Goal: Task Accomplishment & Management: Use online tool/utility

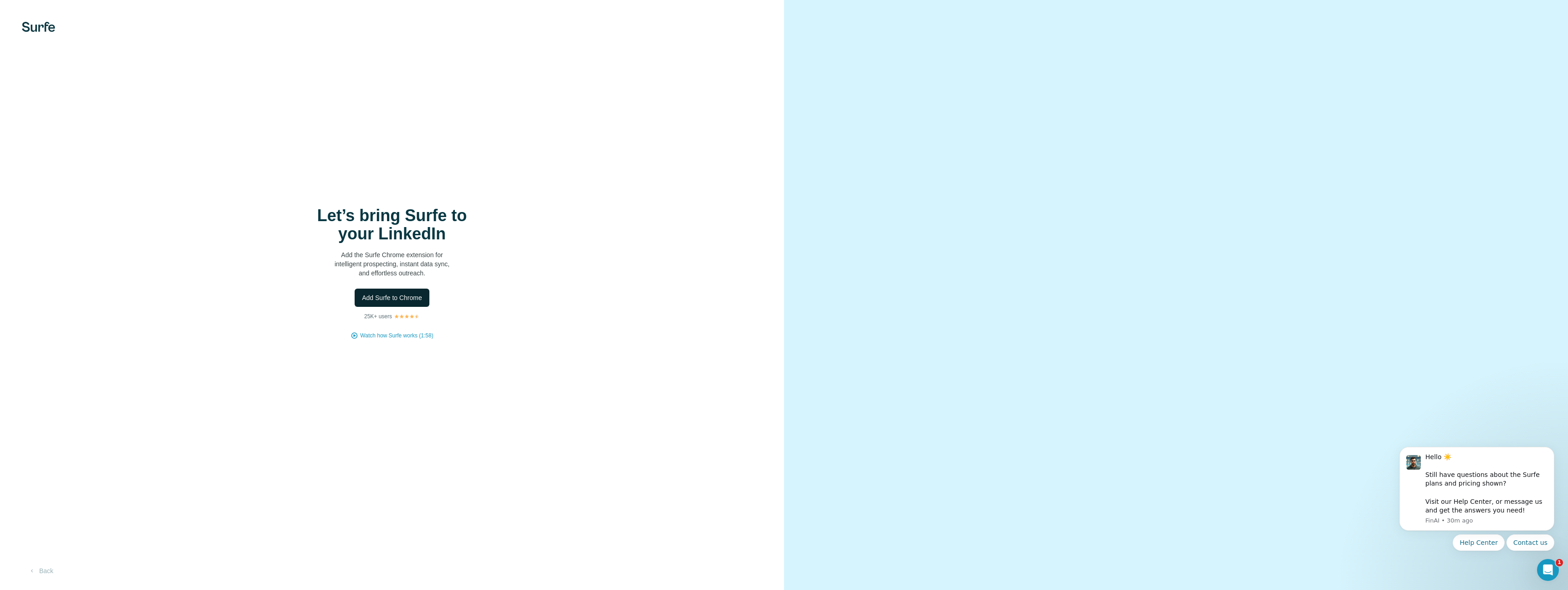
click at [400, 290] on button "Add Surfe to Chrome" at bounding box center [392, 298] width 75 height 18
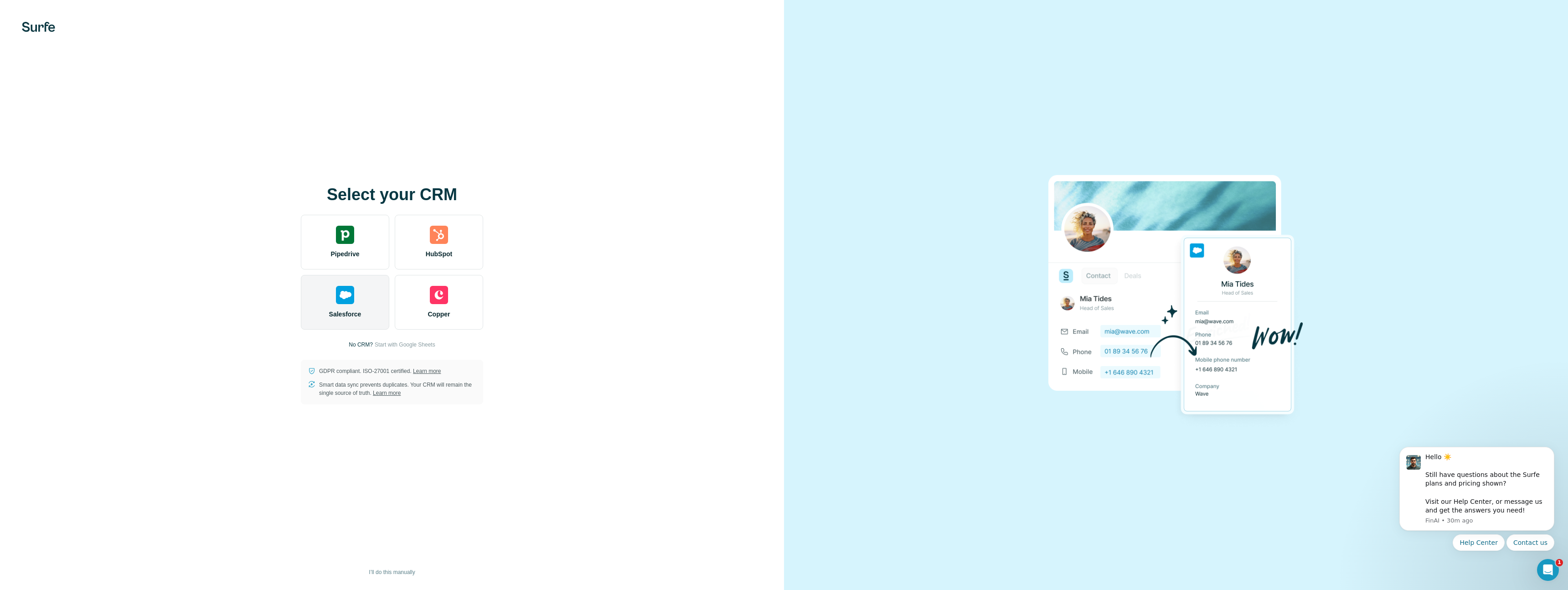
click at [335, 316] on span "Salesforce" at bounding box center [345, 314] width 32 height 9
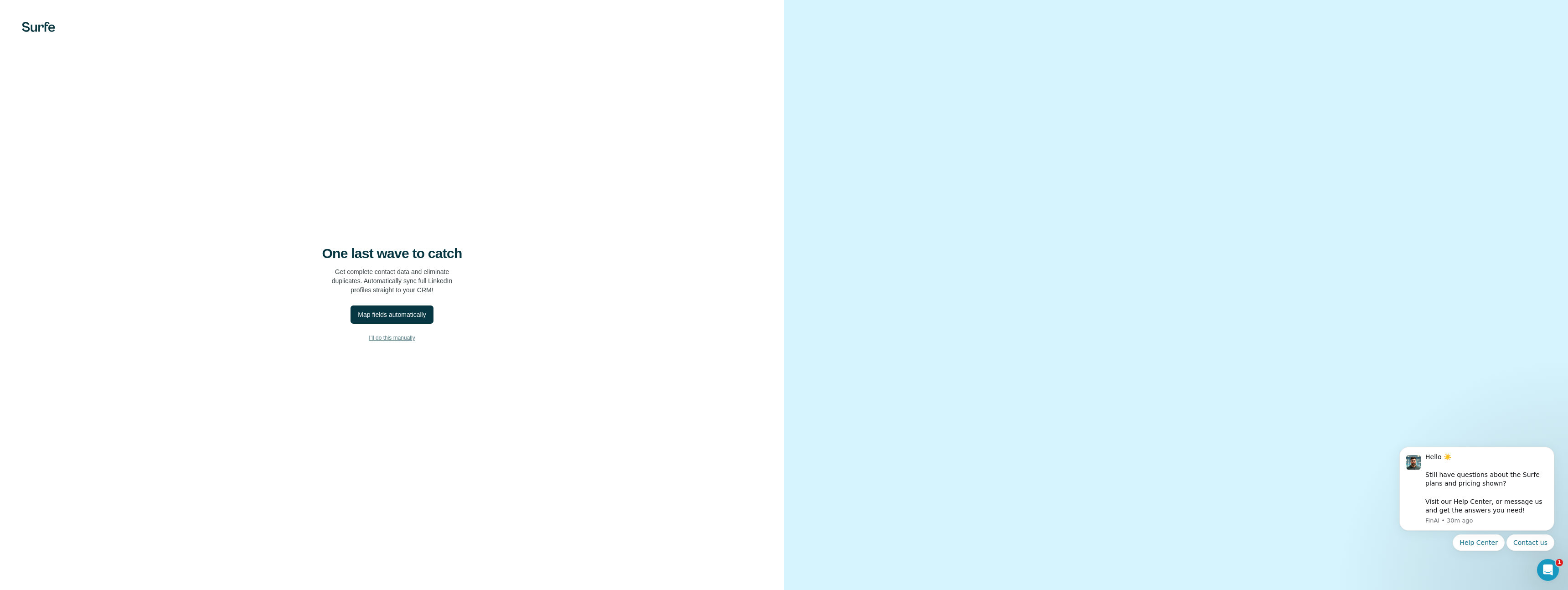
click at [405, 340] on span "I’ll do this manually" at bounding box center [392, 337] width 46 height 8
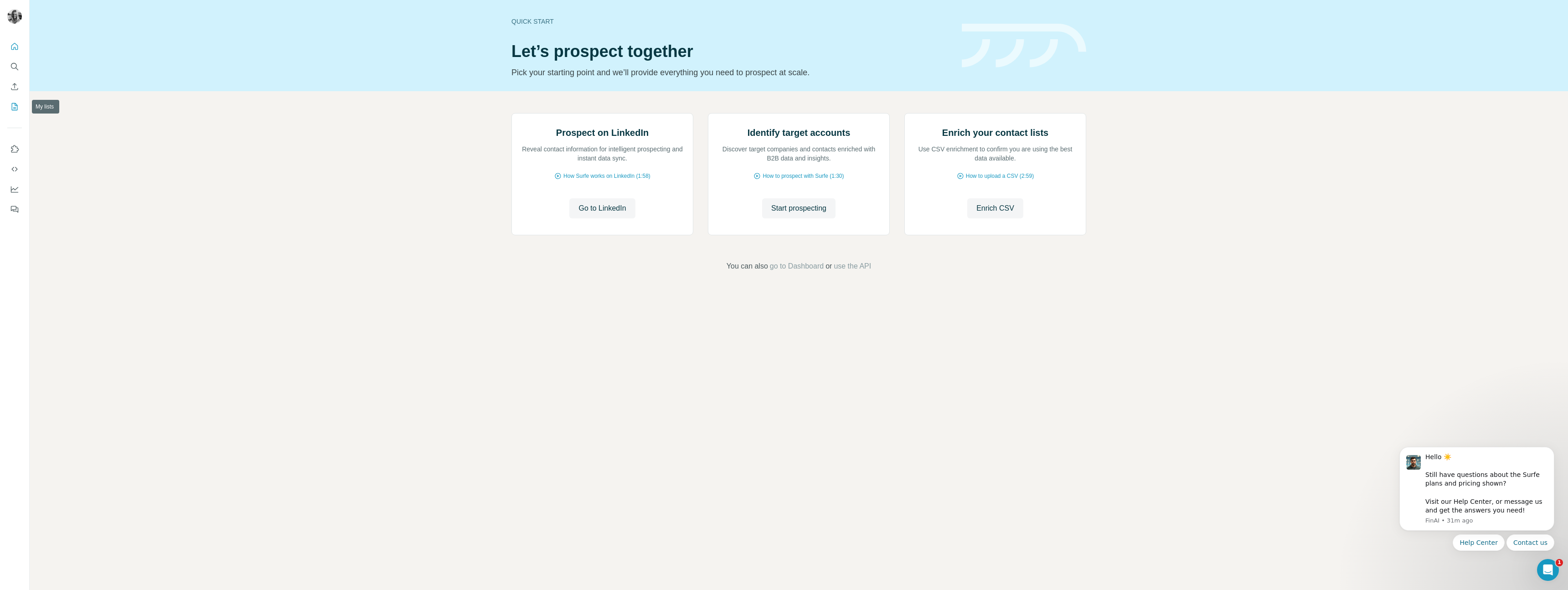
click at [10, 108] on icon "My lists" at bounding box center [14, 107] width 9 height 9
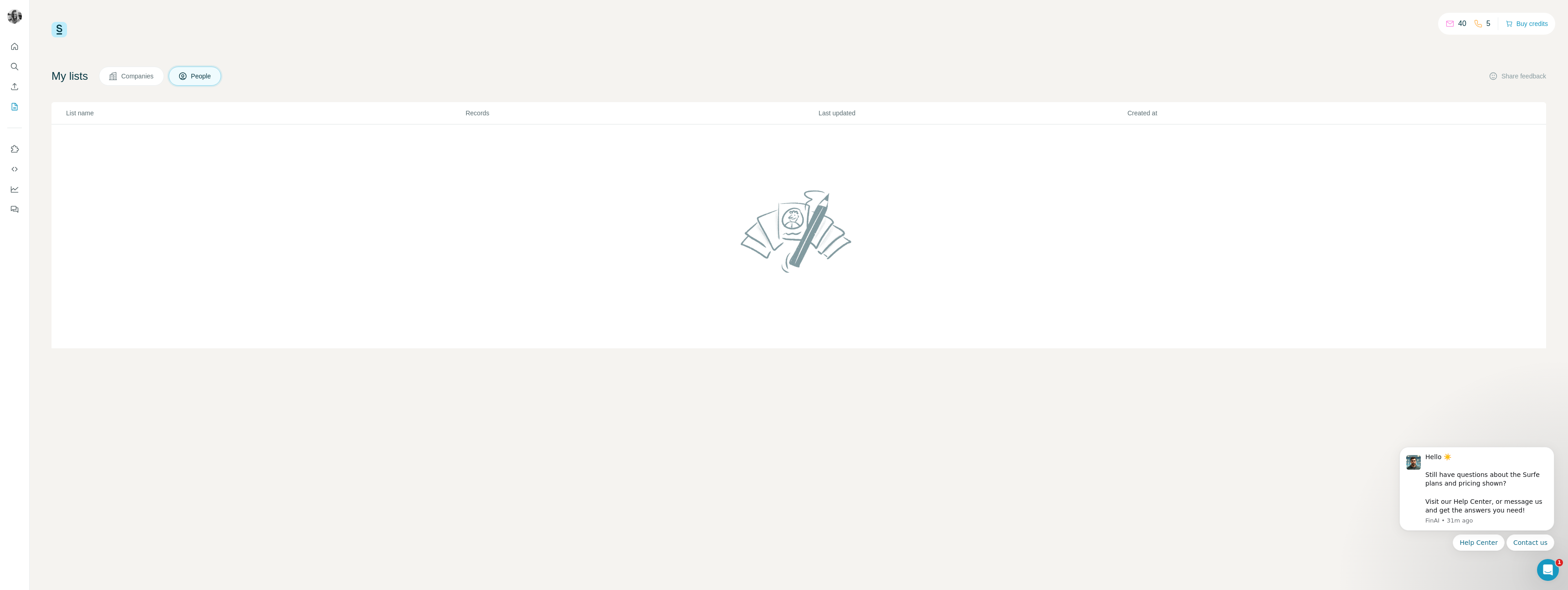
drag, startPoint x: 138, startPoint y: 82, endPoint x: 139, endPoint y: 88, distance: 6.1
click at [138, 82] on button "Companies" at bounding box center [131, 76] width 65 height 19
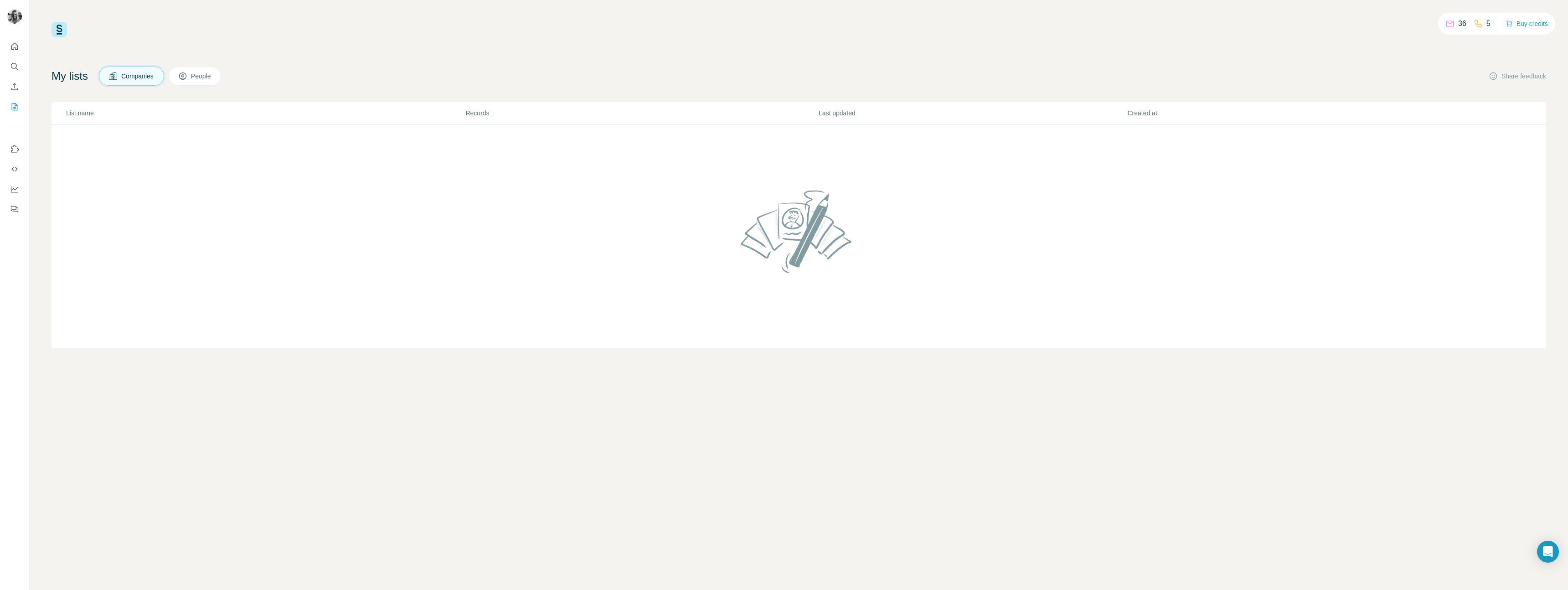
click at [201, 79] on span "People" at bounding box center [201, 76] width 21 height 9
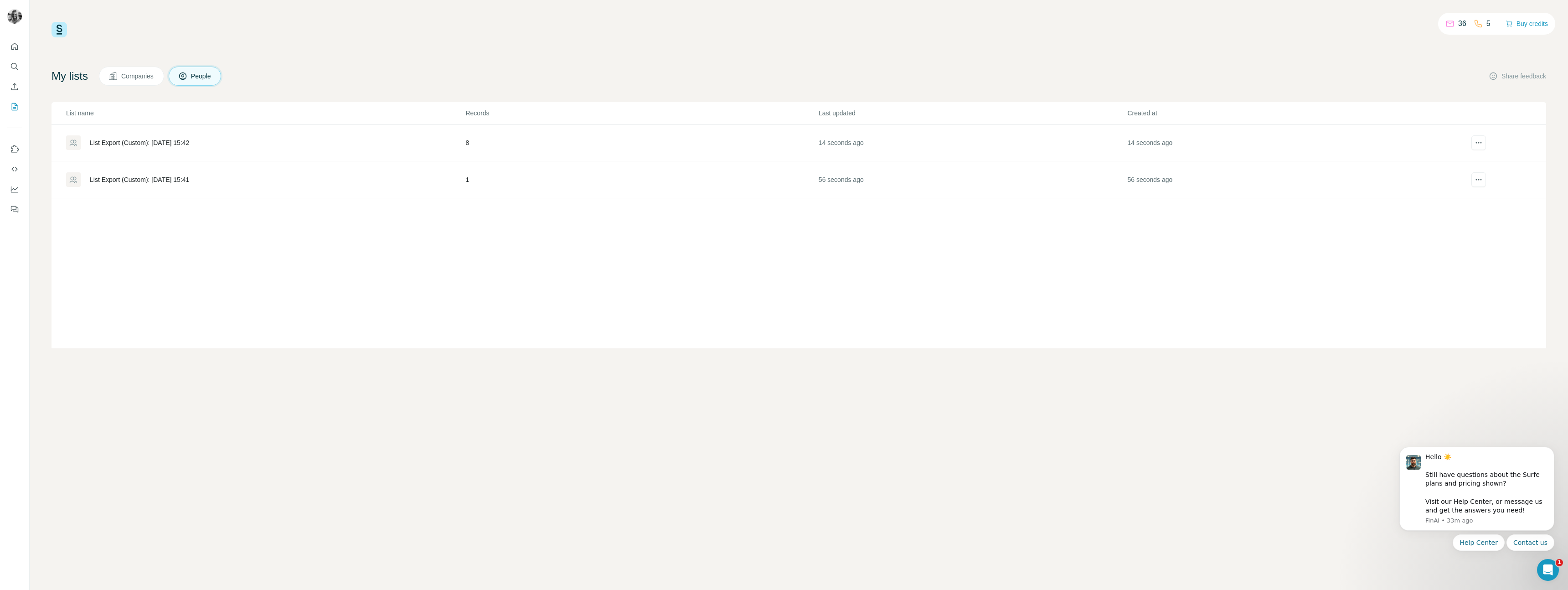
click at [181, 143] on div "List Export (Custom): 19/08/2025 15:42" at bounding box center [139, 142] width 99 height 9
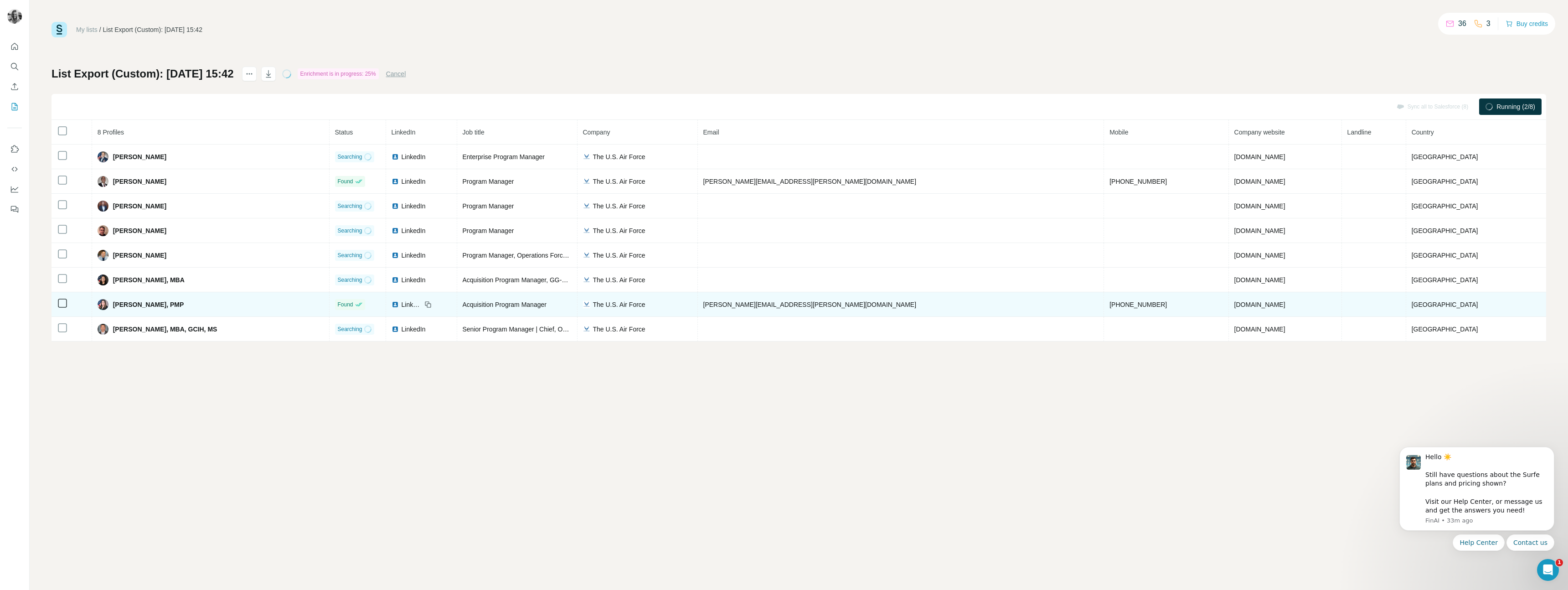
click at [829, 304] on span "veronica.quinonez.1@us.af.mil" at bounding box center [810, 304] width 213 height 7
drag, startPoint x: 765, startPoint y: 305, endPoint x: 730, endPoint y: 305, distance: 35.0
click at [730, 305] on tr "Veronica Quinonez, PMP Found LinkedIn Acquisition Program Manager The U.S. Air …" at bounding box center [799, 304] width 1494 height 24
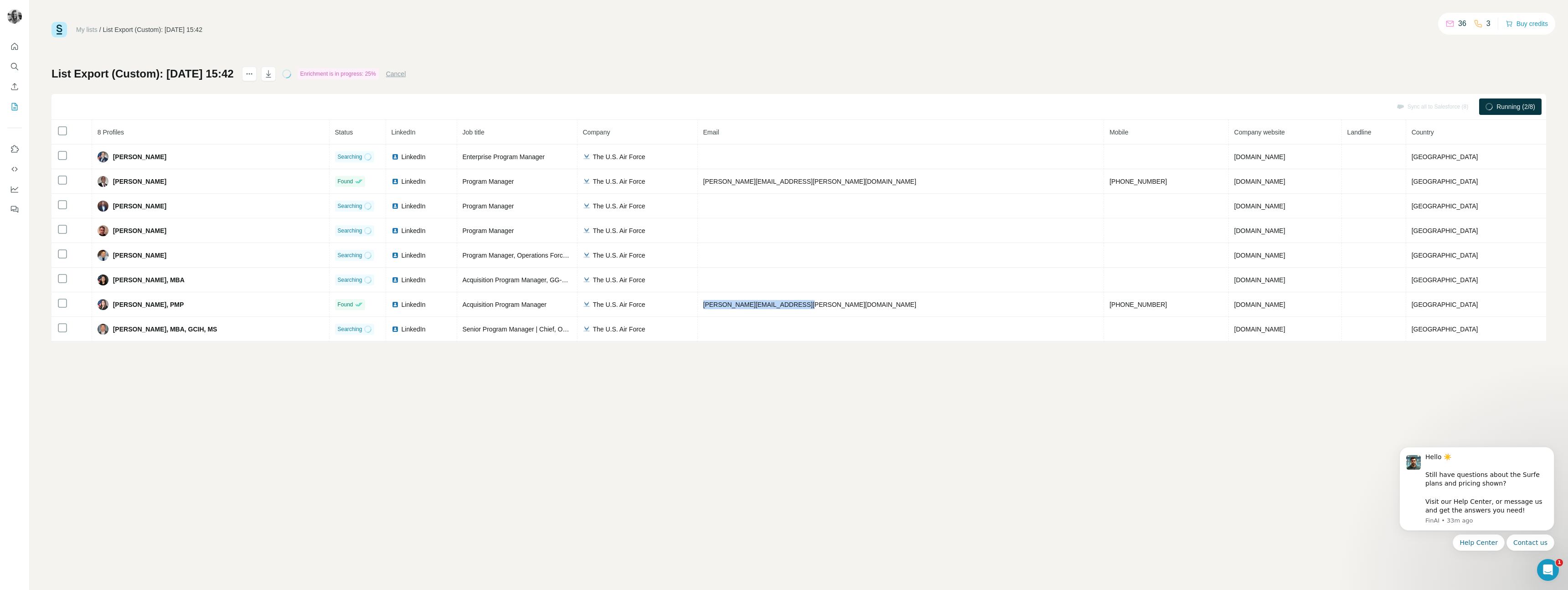
copy tr "veronica.quinonez.1@us.af.mil"
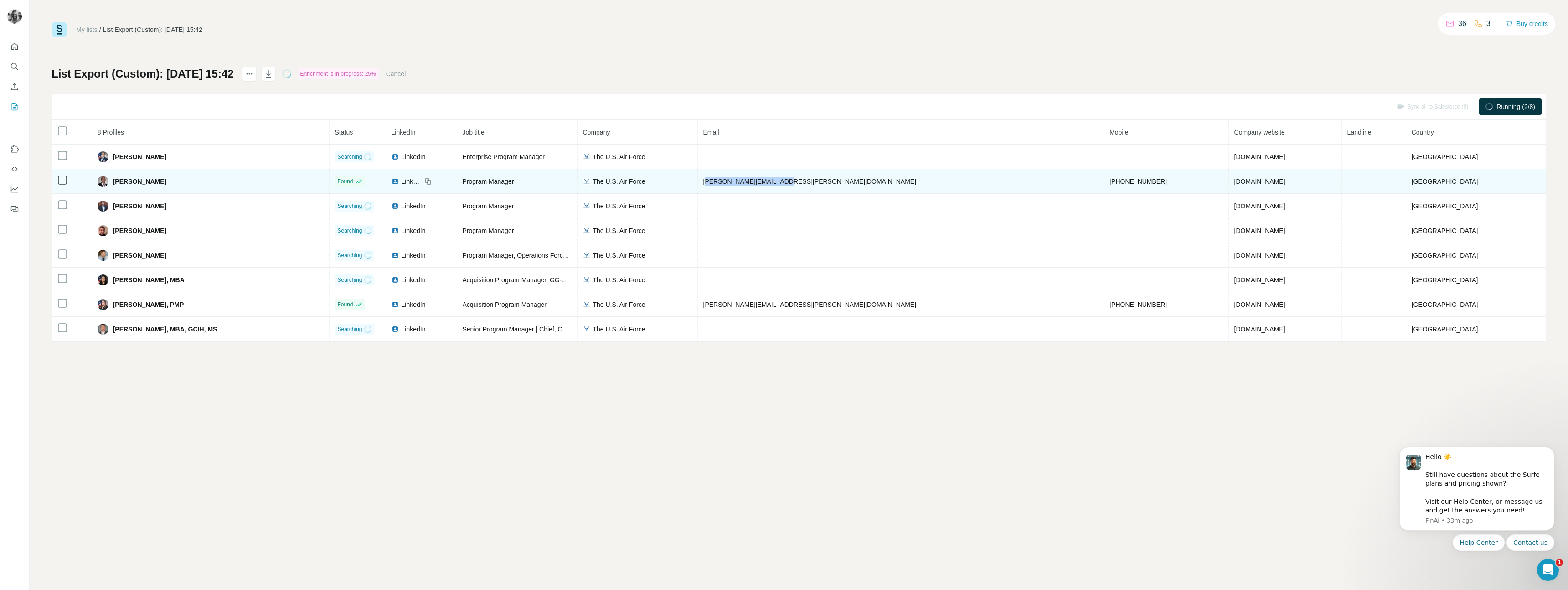
drag, startPoint x: 828, startPoint y: 183, endPoint x: 765, endPoint y: 183, distance: 63.0
click at [766, 183] on td "david.kincaid@us.af.mil" at bounding box center [901, 181] width 407 height 24
drag, startPoint x: 761, startPoint y: 181, endPoint x: 888, endPoint y: 179, distance: 127.0
click at [883, 179] on td "david.kincaid@us.af.mil" at bounding box center [901, 181] width 407 height 24
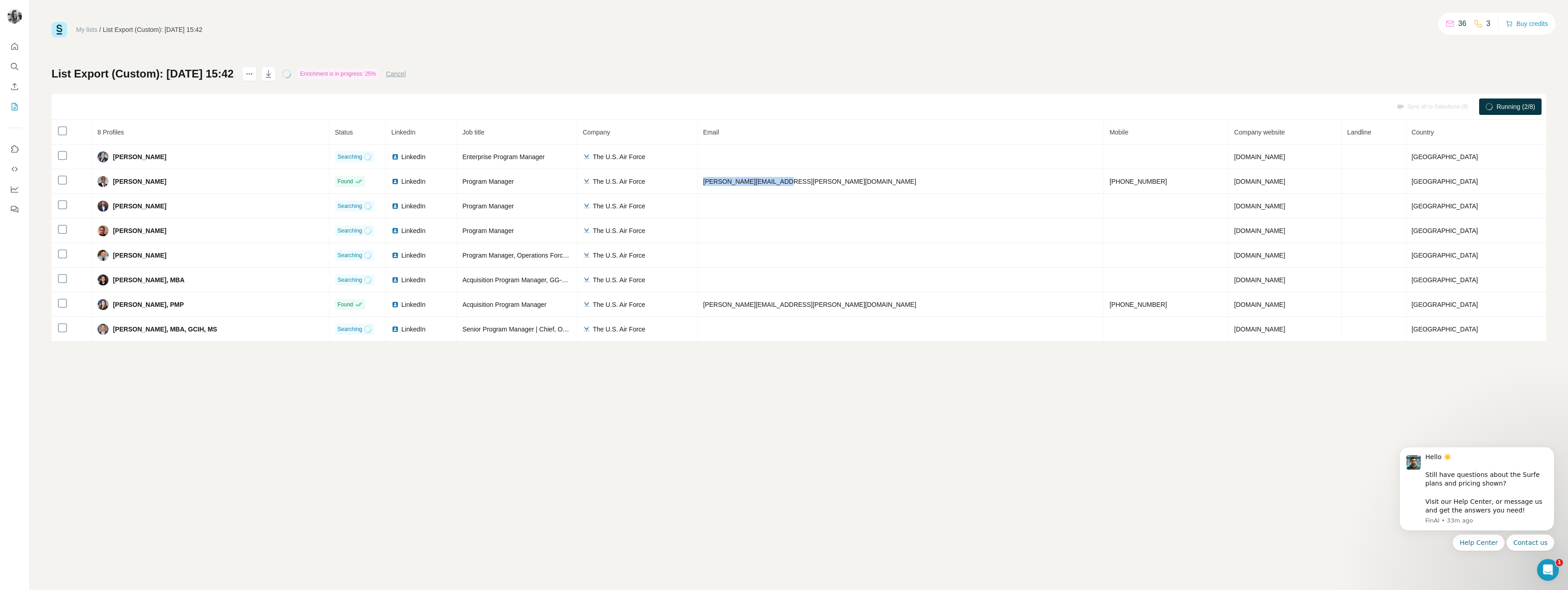
copy span "david.kincaid@us.af.mil"
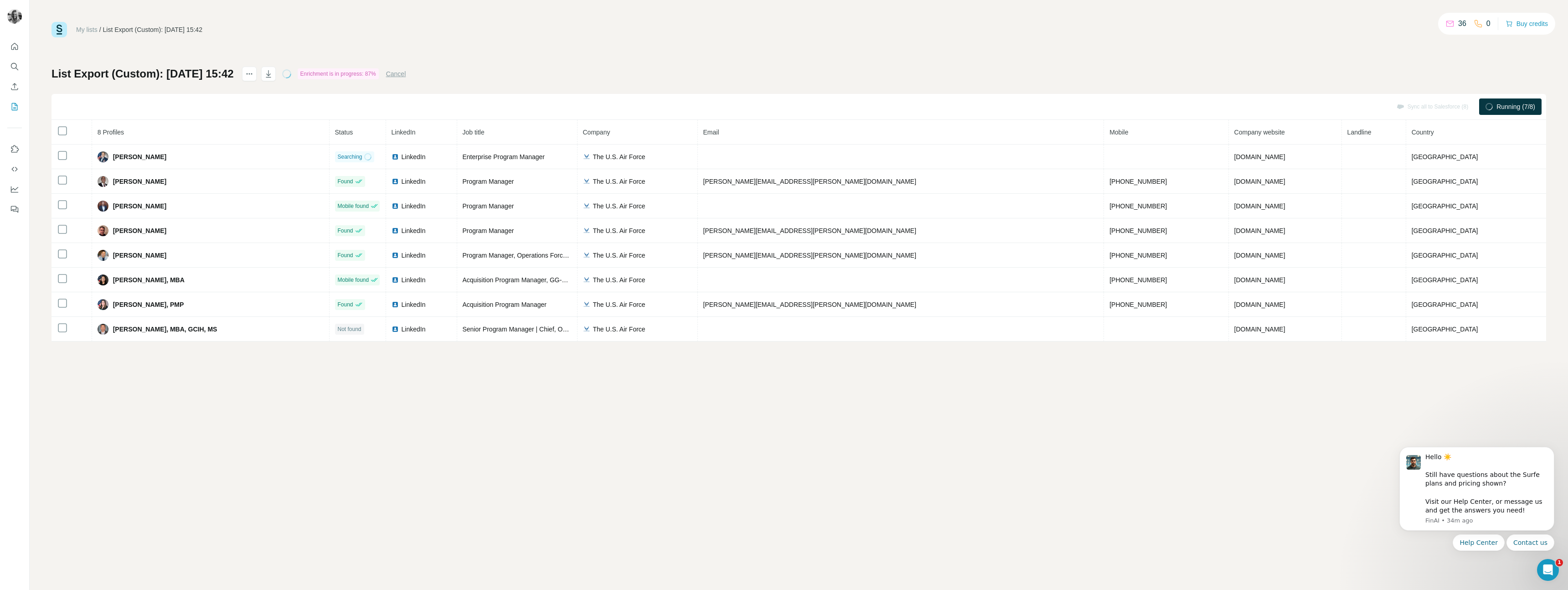
drag, startPoint x: 719, startPoint y: 469, endPoint x: 640, endPoint y: 460, distance: 79.5
click at [718, 469] on div "My lists / List Export (Custom): 19/08/2025 15:42 36 0 Buy credits List Export …" at bounding box center [799, 295] width 1538 height 590
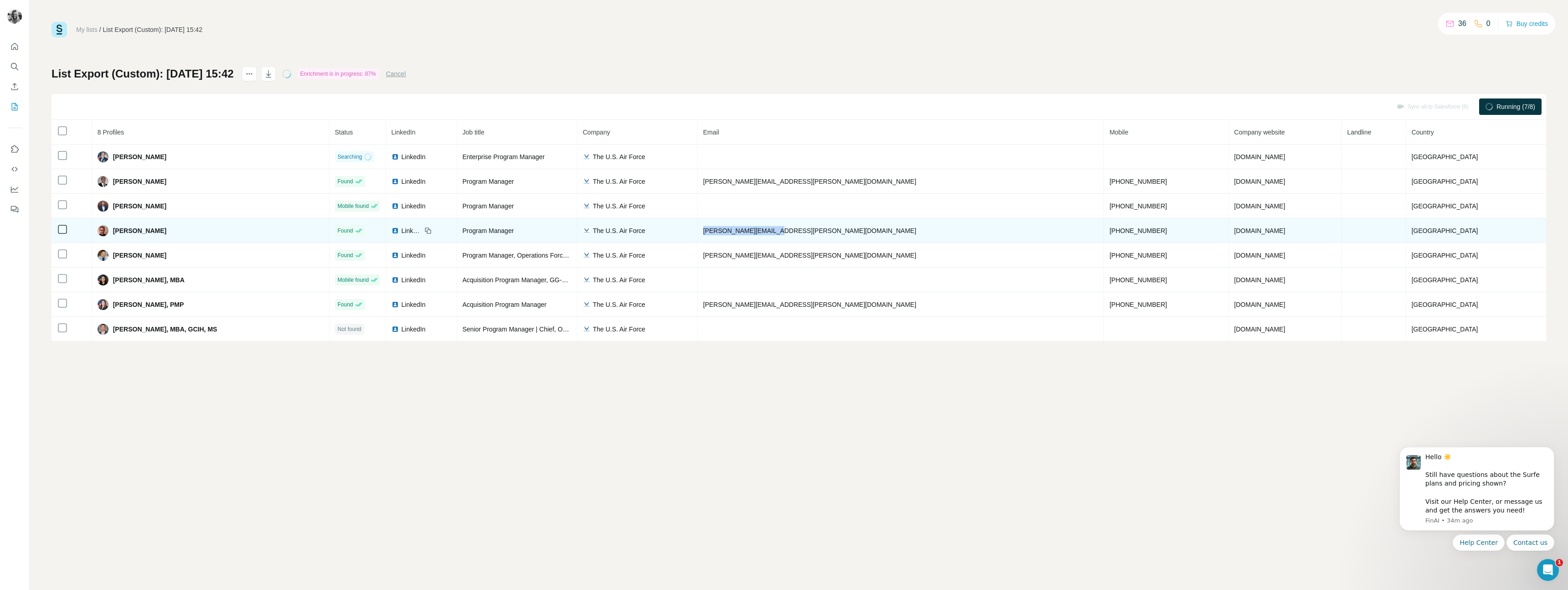
drag, startPoint x: 844, startPoint y: 231, endPoint x: 747, endPoint y: 230, distance: 97.0
click at [747, 230] on tr "Jim Robison Found LinkedIn Program Manager The U.S. Air Force jim.robison@us.af…" at bounding box center [799, 231] width 1494 height 24
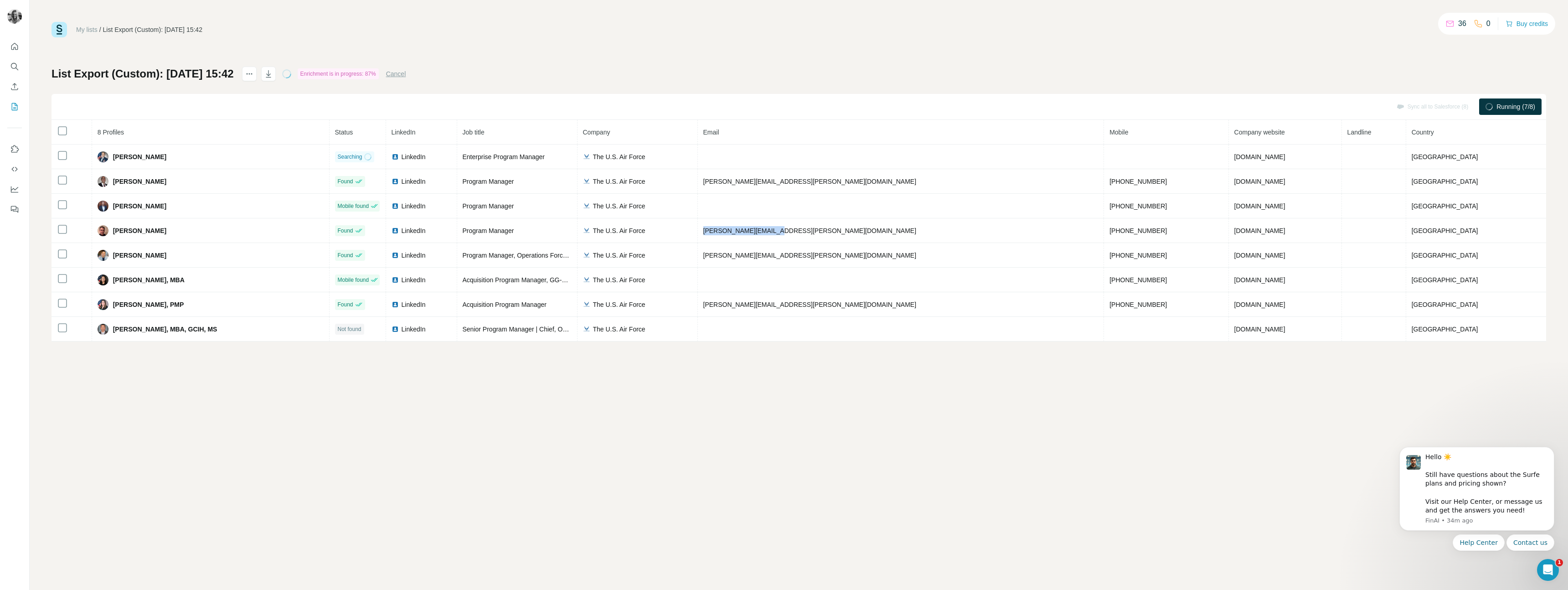
copy tr "jim.robison@us.af.mil"
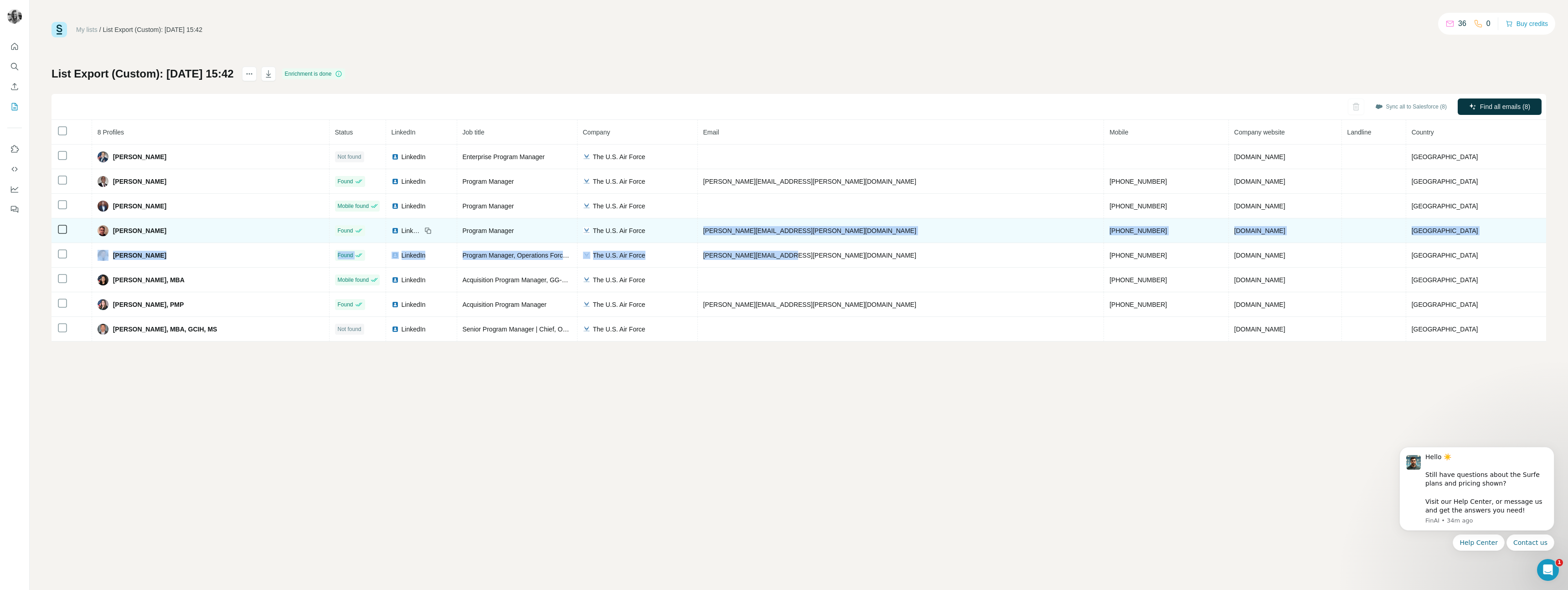
drag, startPoint x: 808, startPoint y: 253, endPoint x: 740, endPoint y: 242, distance: 68.9
click at [735, 242] on tbody "Chelsea Owens Not found LinkedIn Enterprise Program Manager The U.S. Air Force …" at bounding box center [799, 242] width 1494 height 197
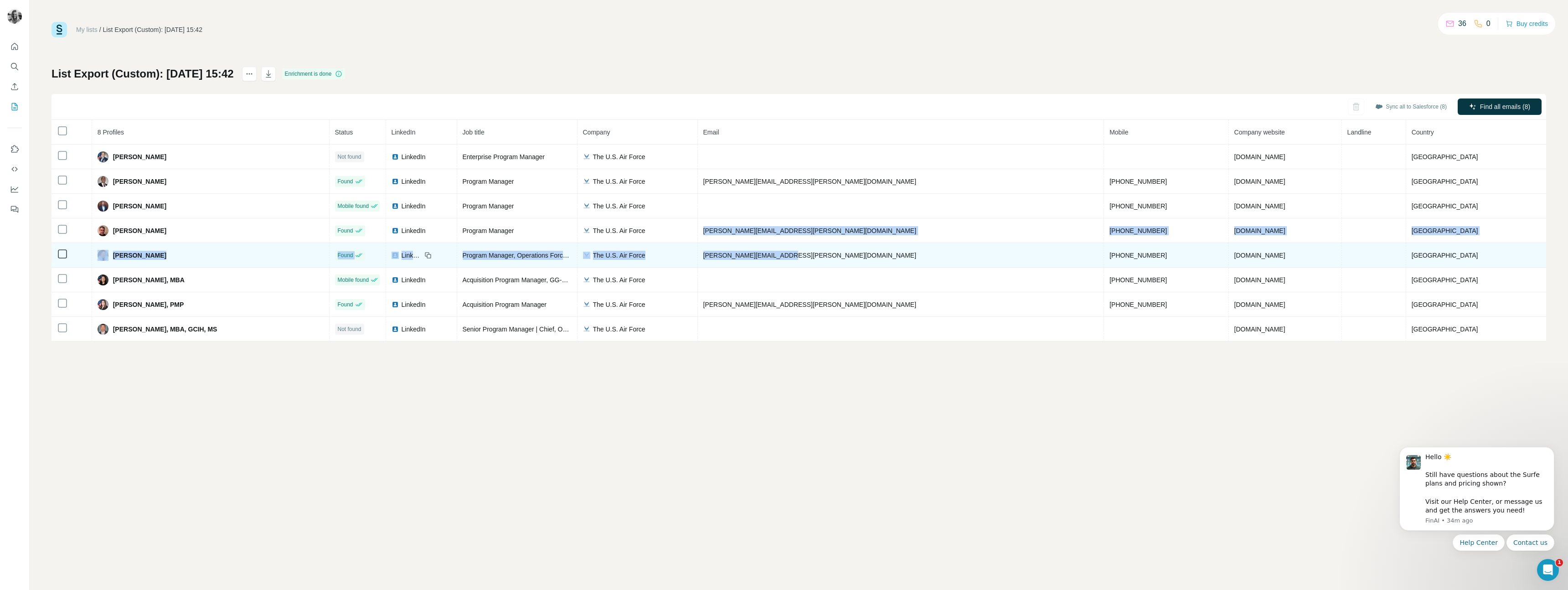
copy tbody "jim.robison@us.af.mil +18327885574 airforce.com United States Ramon Escobedo Fo…"
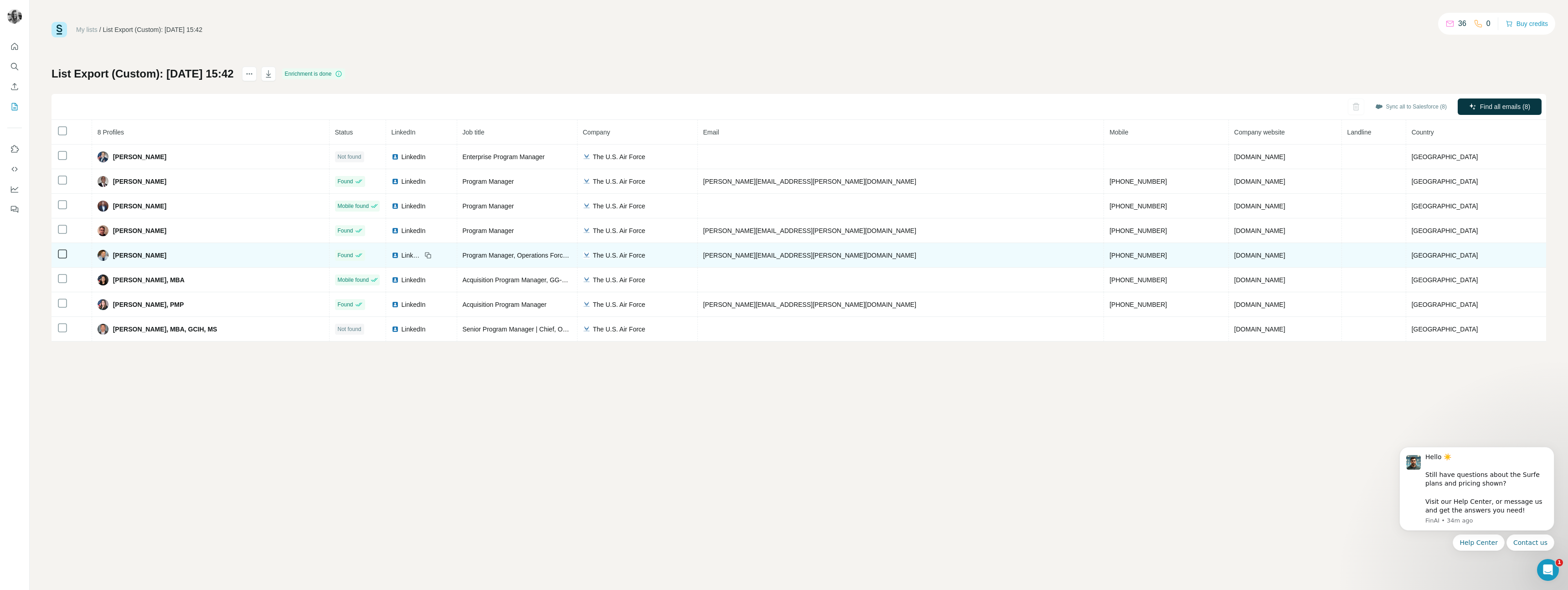
click at [857, 256] on td "ramon.escobedo@us.af.mil" at bounding box center [901, 255] width 407 height 24
drag, startPoint x: 879, startPoint y: 251, endPoint x: 865, endPoint y: 261, distance: 17.2
click at [879, 251] on td "ramon.escobedo@us.af.mil" at bounding box center [901, 255] width 407 height 24
drag, startPoint x: 828, startPoint y: 253, endPoint x: 759, endPoint y: 253, distance: 69.0
click at [759, 253] on td "ramon.escobedo@us.af.mil" at bounding box center [901, 255] width 407 height 24
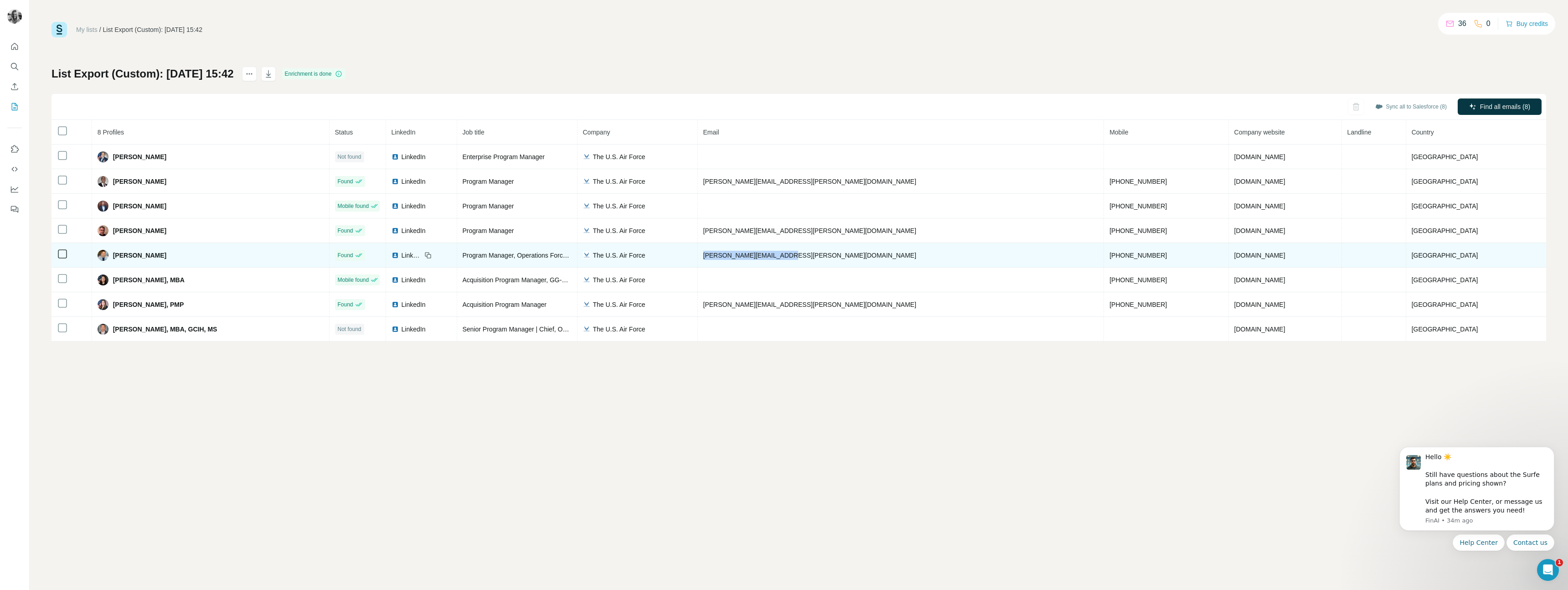
copy span "ramon.escobedo@us.af.mil"
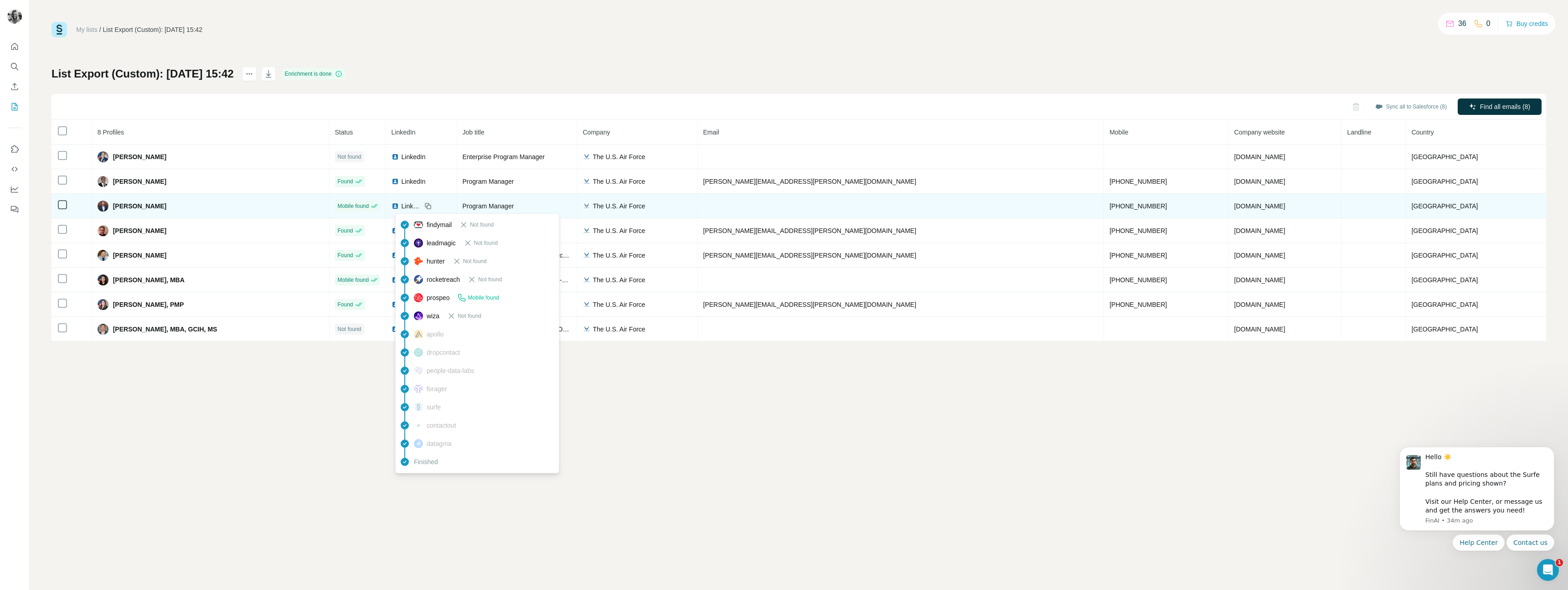
click at [369, 206] on span "Mobile found" at bounding box center [354, 206] width 32 height 8
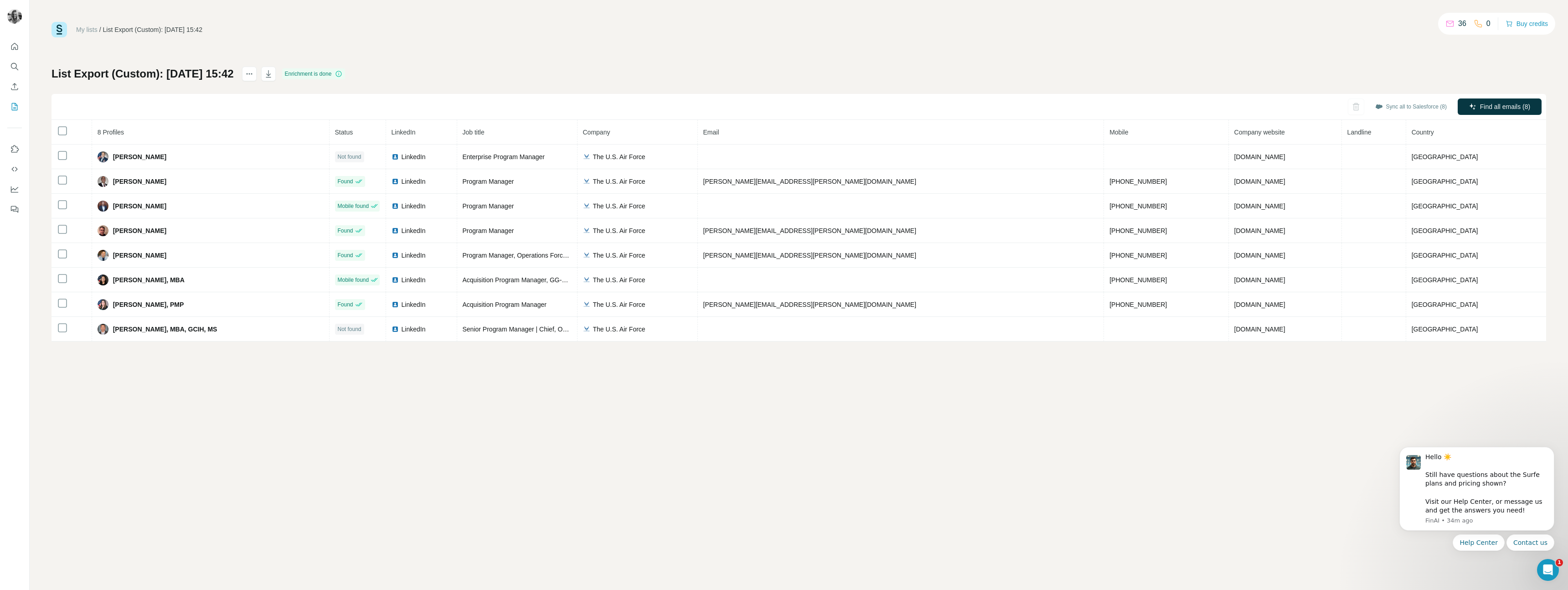
click at [774, 457] on div "My lists / List Export (Custom): 19/08/2025 15:42 36 0 Buy credits List Export …" at bounding box center [799, 295] width 1538 height 590
click at [1511, 107] on span "Find all emails (8)" at bounding box center [1505, 107] width 50 height 9
click at [766, 455] on div "My lists / List Export (Custom): 19/08/2025 15:42 36 0 Buy credits List Export …" at bounding box center [799, 295] width 1538 height 590
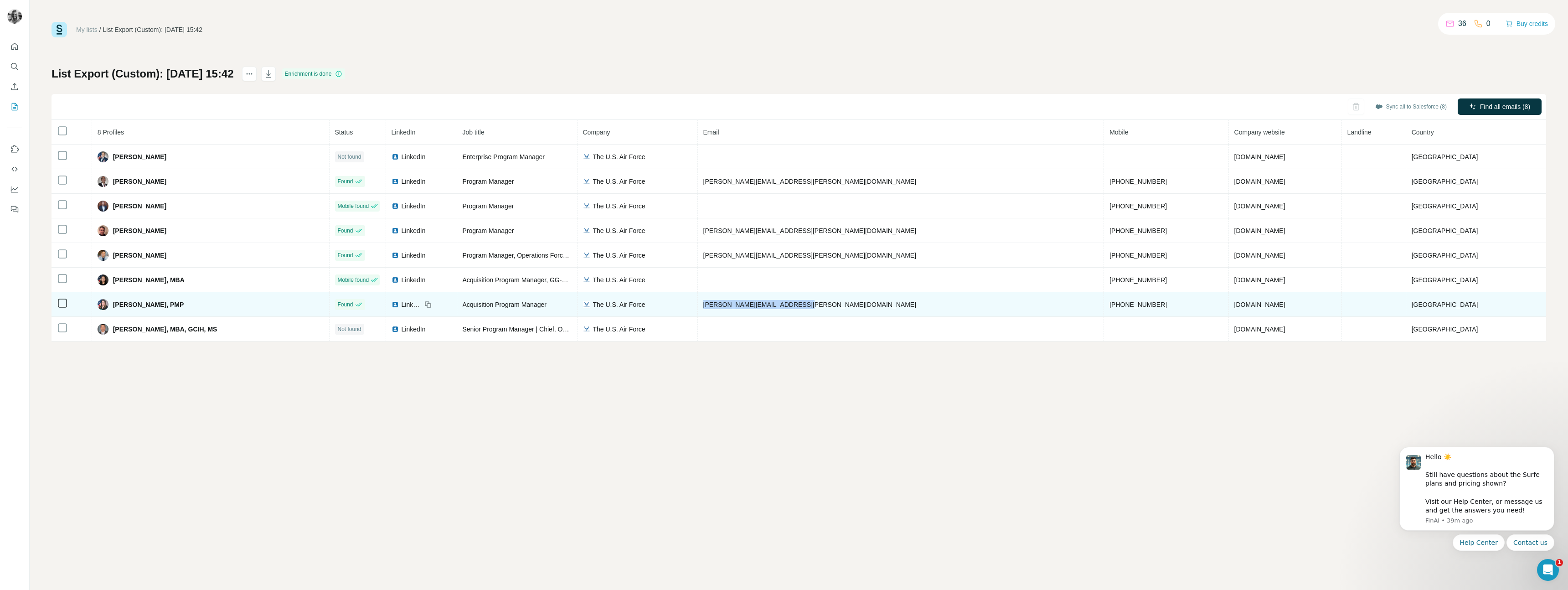
drag, startPoint x: 719, startPoint y: 300, endPoint x: 709, endPoint y: 300, distance: 10.0
click at [709, 300] on tr "Veronica Quinonez, PMP Found LinkedIn Acquisition Program Manager The U.S. Air …" at bounding box center [799, 304] width 1494 height 24
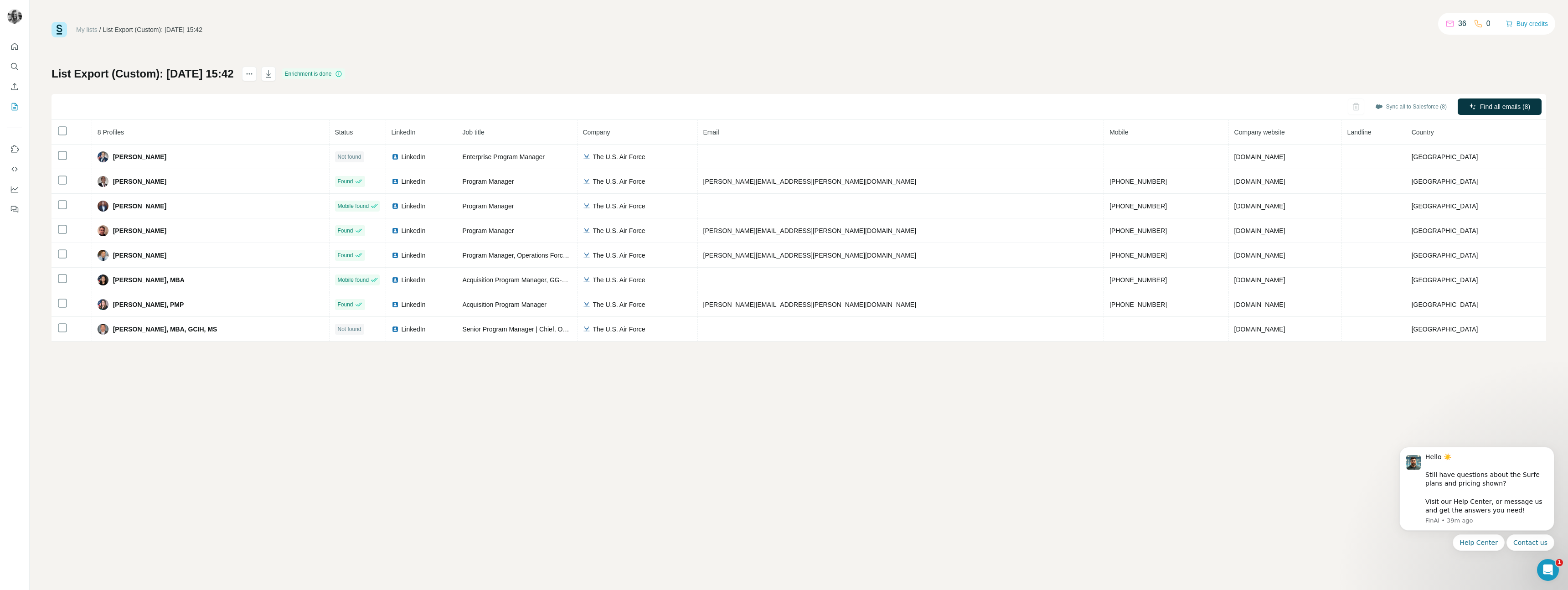
click at [799, 488] on div "My lists / List Export (Custom): 19/08/2025 15:42 36 0 Buy credits List Export …" at bounding box center [799, 295] width 1538 height 590
click at [1550, 451] on icon "Dismiss notification" at bounding box center [1552, 449] width 5 height 5
